Goal: Find specific page/section: Find specific page/section

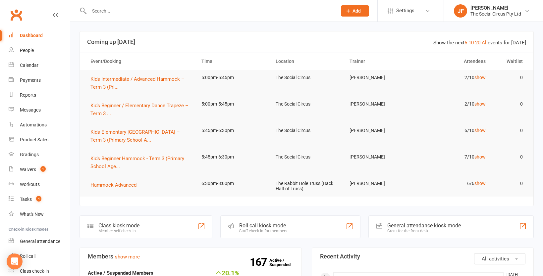
click at [111, 13] on input "text" at bounding box center [209, 10] width 245 height 9
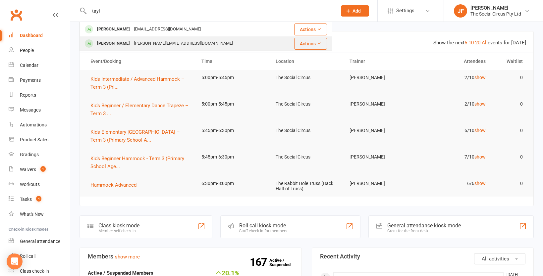
type input "tayl"
click at [132, 42] on div "[PERSON_NAME][EMAIL_ADDRESS][DOMAIN_NAME]" at bounding box center [183, 44] width 103 height 10
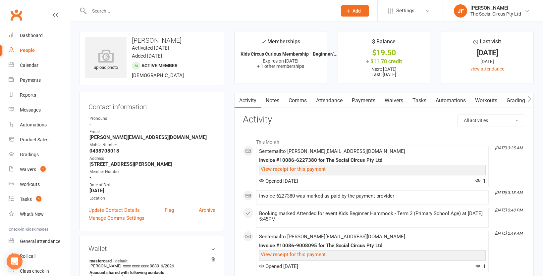
click at [333, 103] on link "Attendance" at bounding box center [330, 100] width 36 height 15
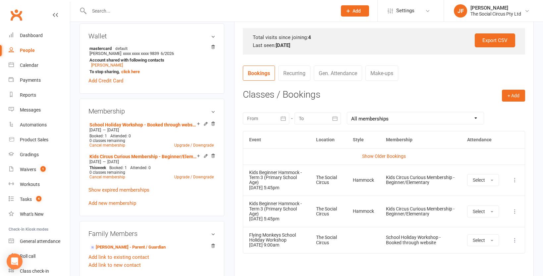
scroll to position [216, 0]
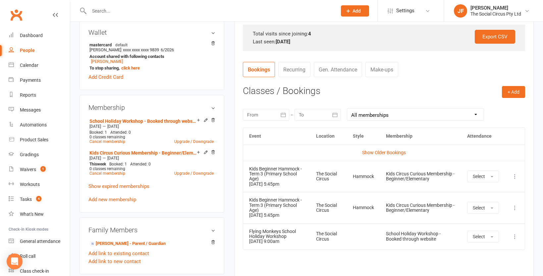
click at [27, 48] on div "People" at bounding box center [27, 50] width 15 height 5
select select "50"
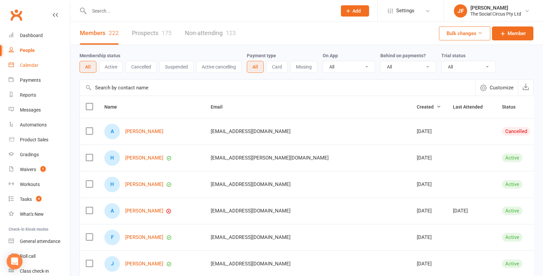
click at [33, 68] on div "Calendar" at bounding box center [29, 65] width 19 height 5
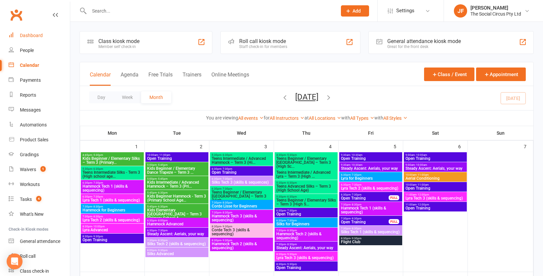
click at [26, 36] on div "Dashboard" at bounding box center [31, 35] width 23 height 5
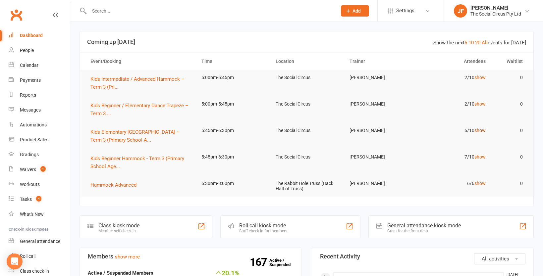
click at [484, 130] on link "show" at bounding box center [480, 130] width 11 height 5
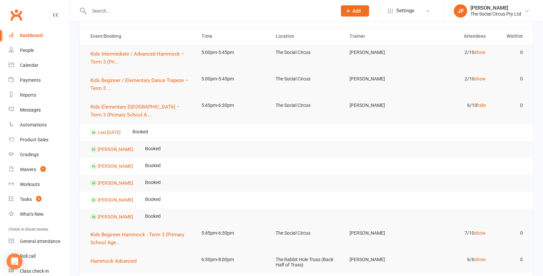
scroll to position [27, 0]
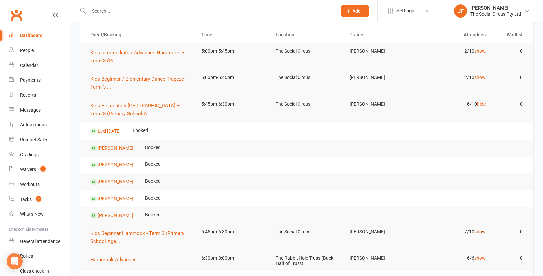
click at [479, 231] on link "show" at bounding box center [480, 231] width 11 height 5
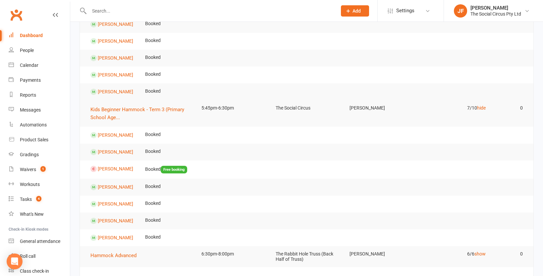
scroll to position [151, 0]
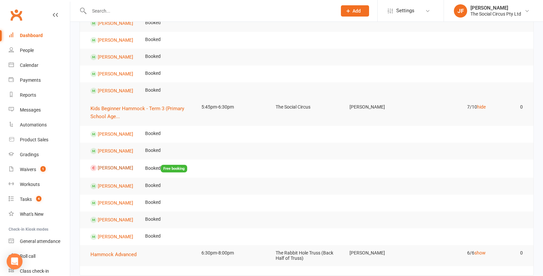
click at [102, 166] on link "[PERSON_NAME]" at bounding box center [115, 167] width 35 height 5
